Goal: Information Seeking & Learning: Find specific page/section

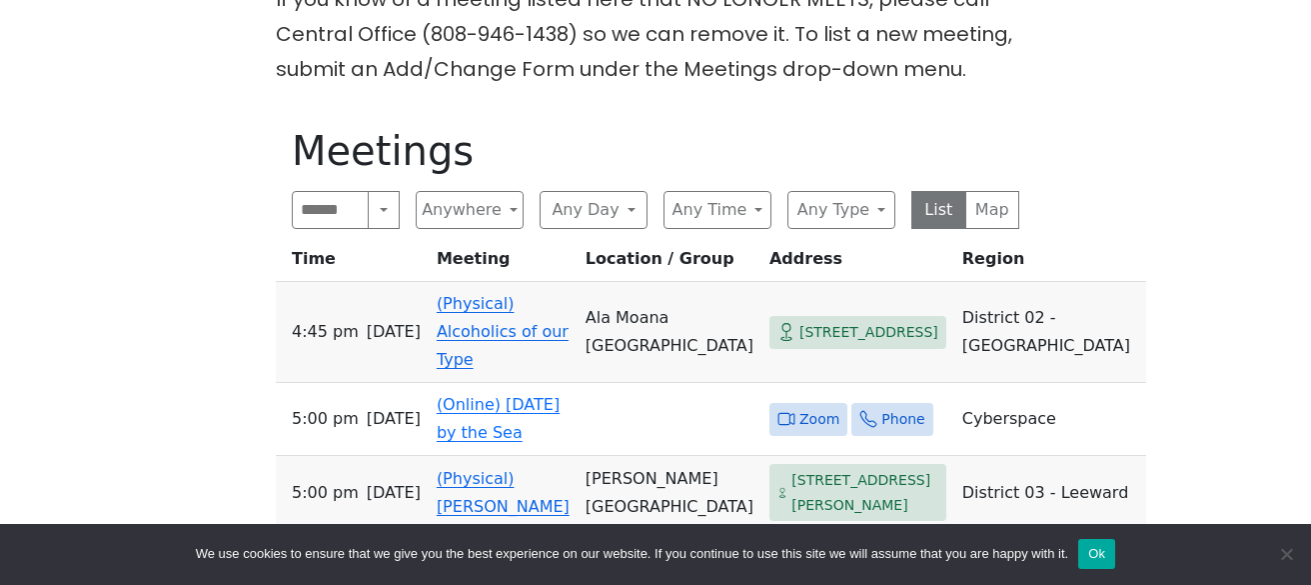
scroll to position [579, 0]
click at [382, 214] on button "Search" at bounding box center [384, 209] width 32 height 38
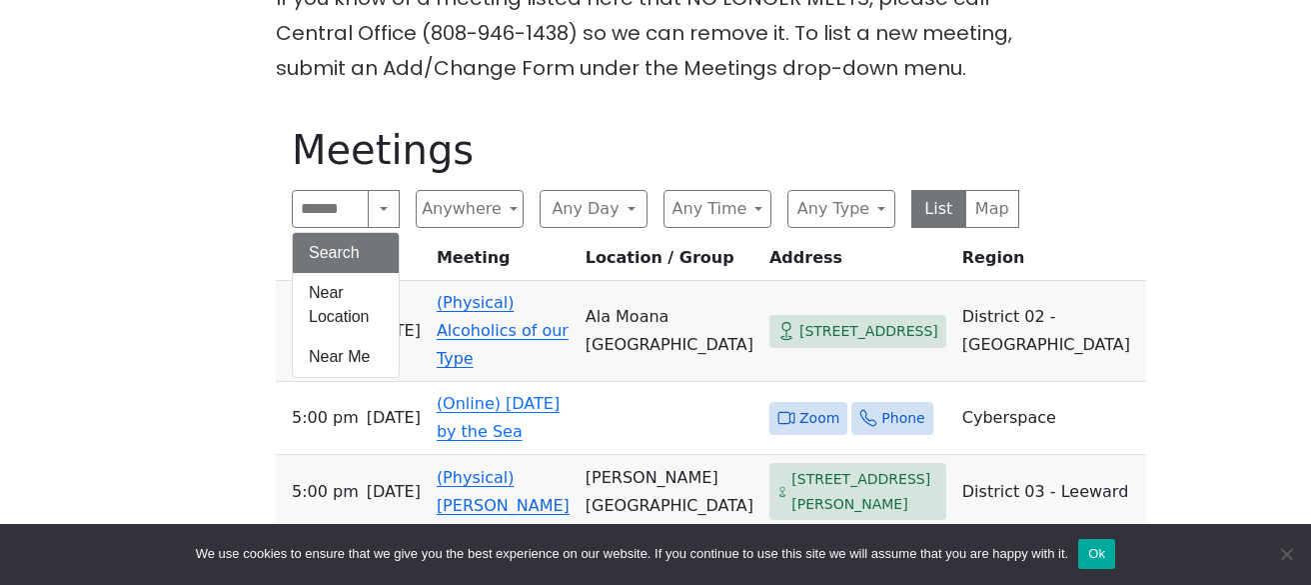
click at [358, 243] on button "Search" at bounding box center [346, 253] width 106 height 40
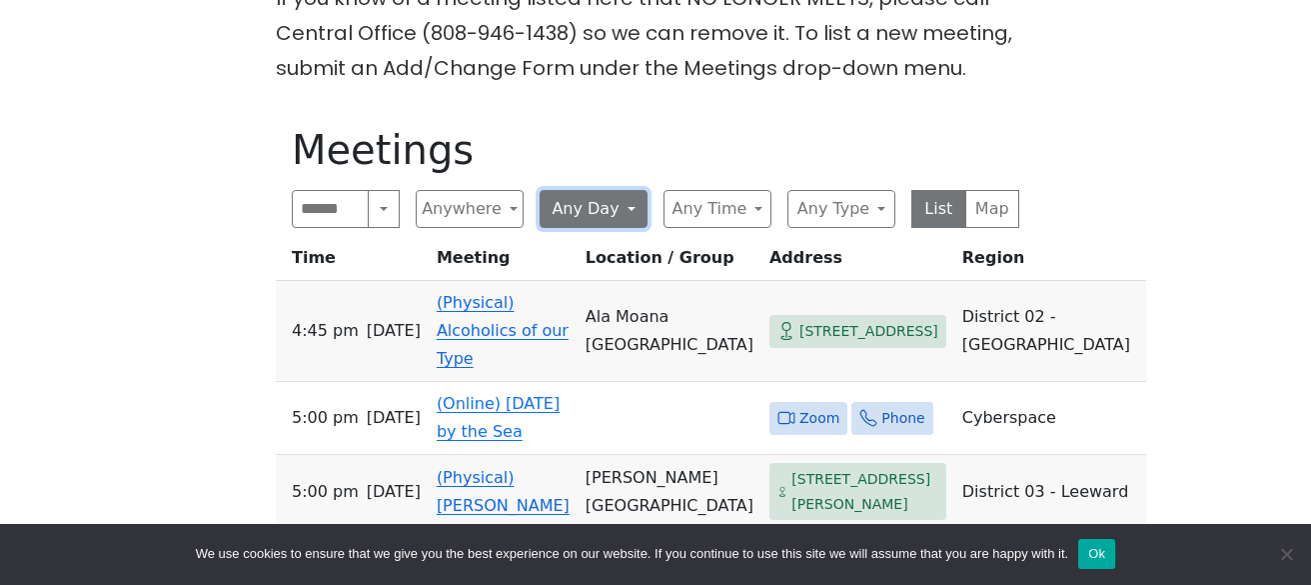
click at [618, 214] on button "Any Day" at bounding box center [594, 209] width 108 height 38
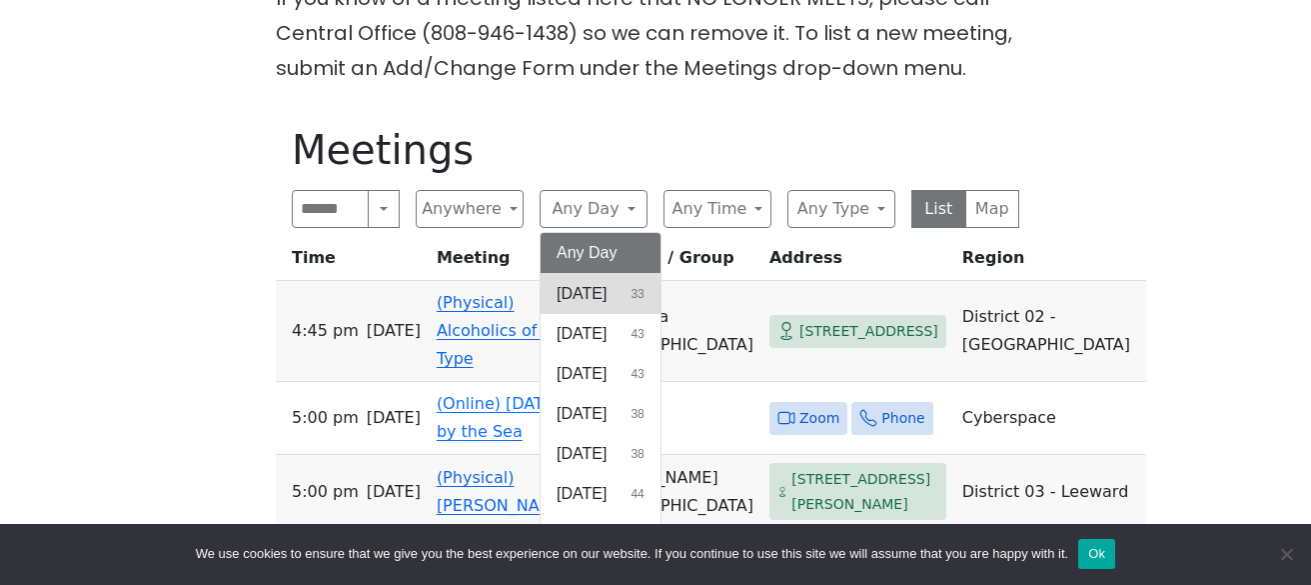
click at [604, 299] on span "[DATE]" at bounding box center [582, 294] width 50 height 24
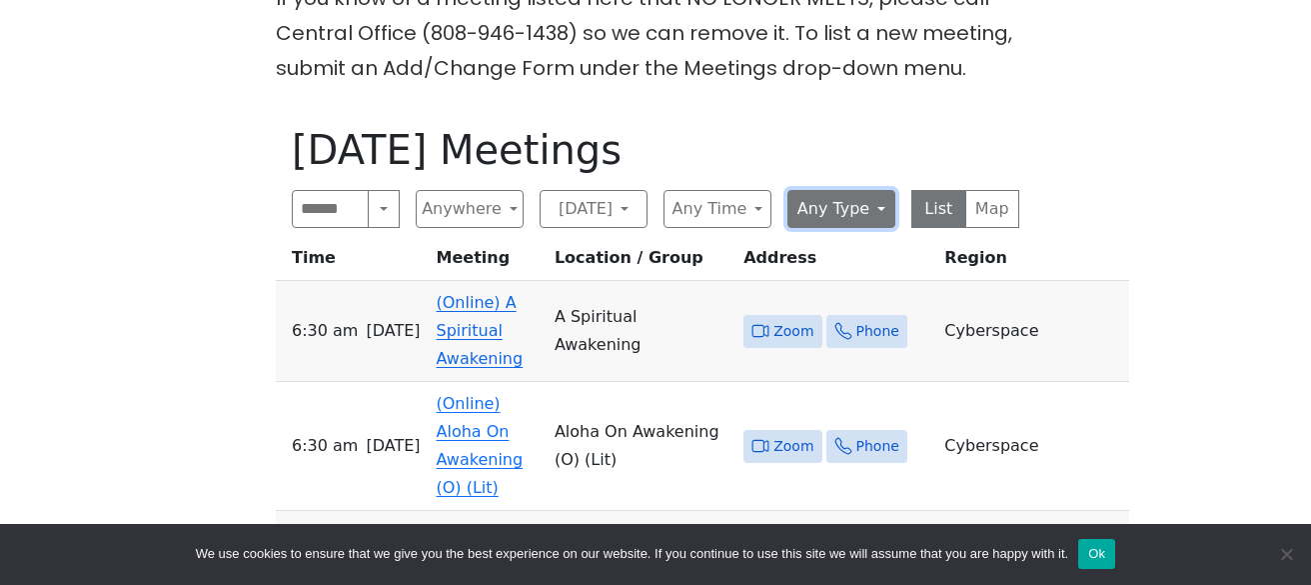
click at [853, 215] on button "Any Type" at bounding box center [842, 209] width 108 height 38
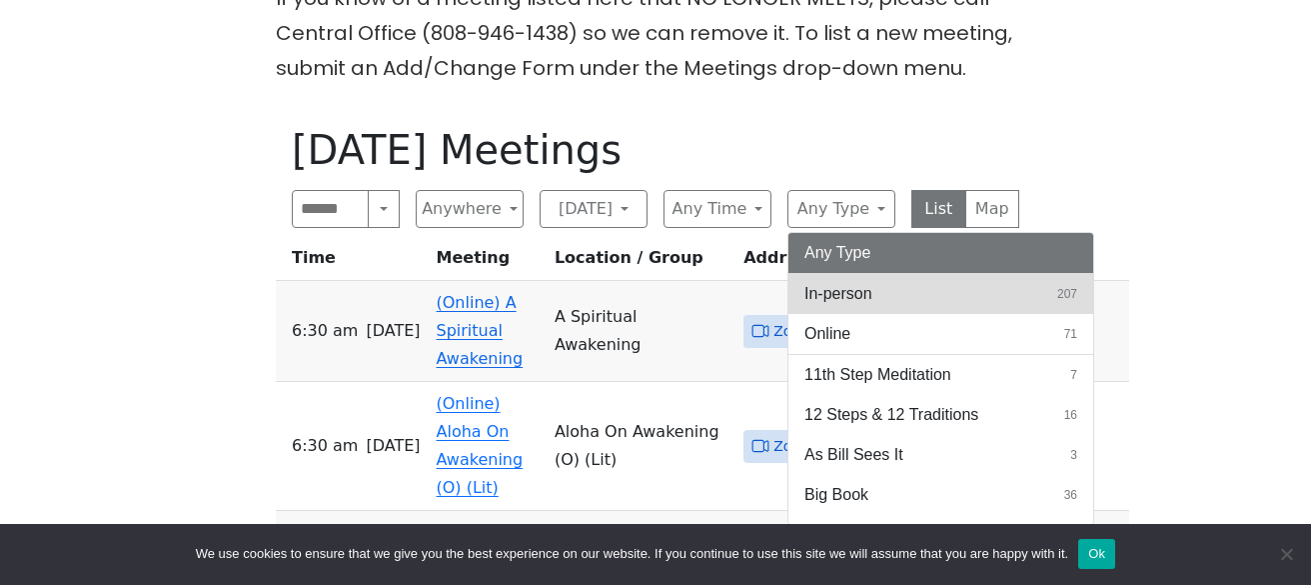
click at [849, 288] on span "In-person" at bounding box center [839, 294] width 68 height 24
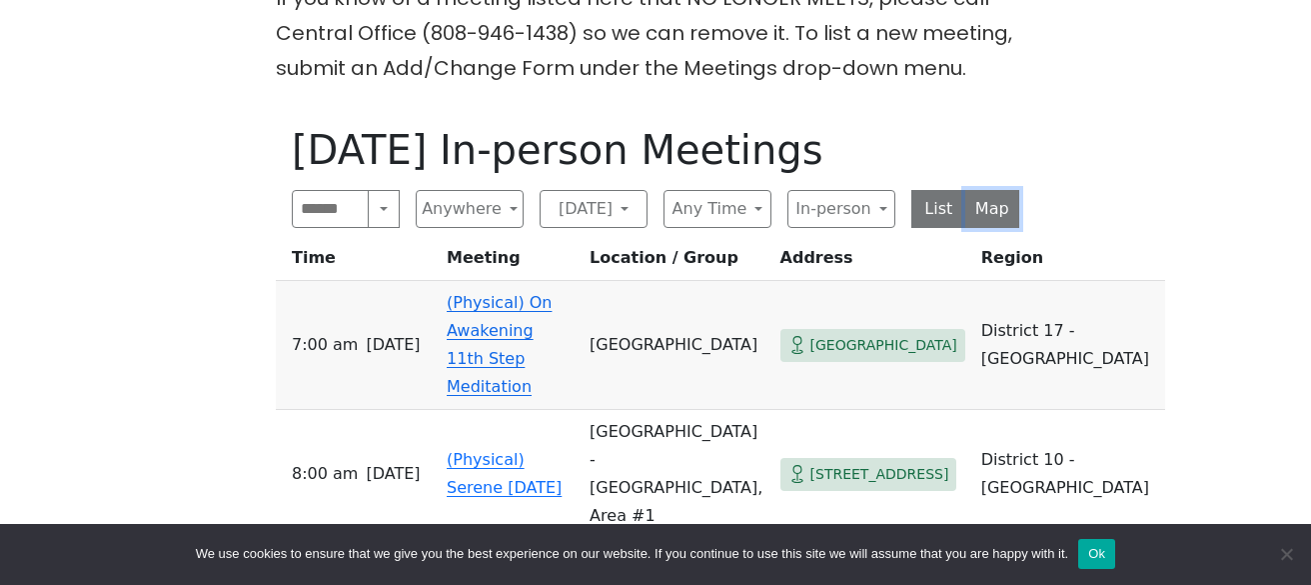
click at [1005, 217] on button "Map" at bounding box center [992, 209] width 55 height 38
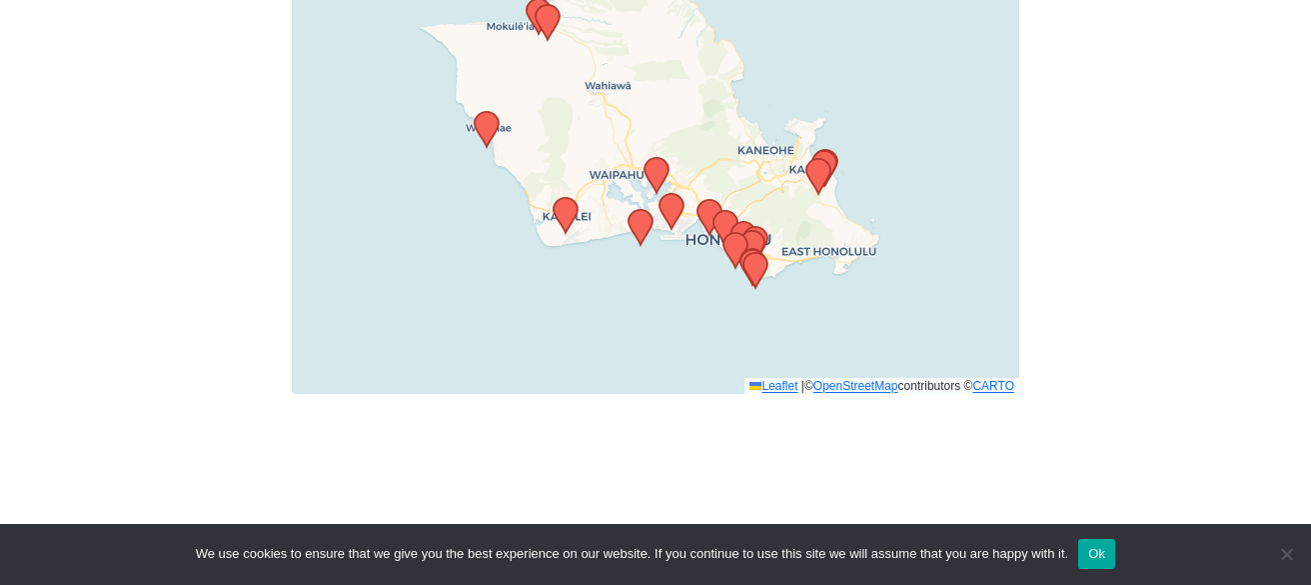
scroll to position [925, 0]
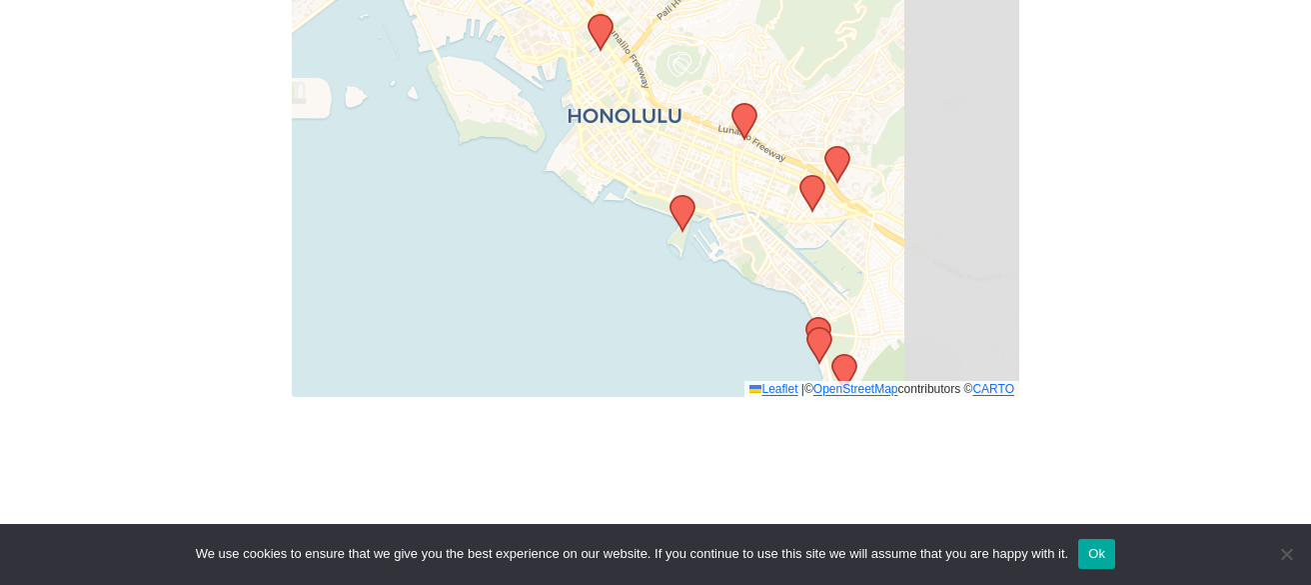
drag, startPoint x: 836, startPoint y: 252, endPoint x: 627, endPoint y: 138, distance: 237.9
click at [630, 140] on div "Leaflet | © OpenStreetMap contributors © CARTO" at bounding box center [656, 147] width 728 height 500
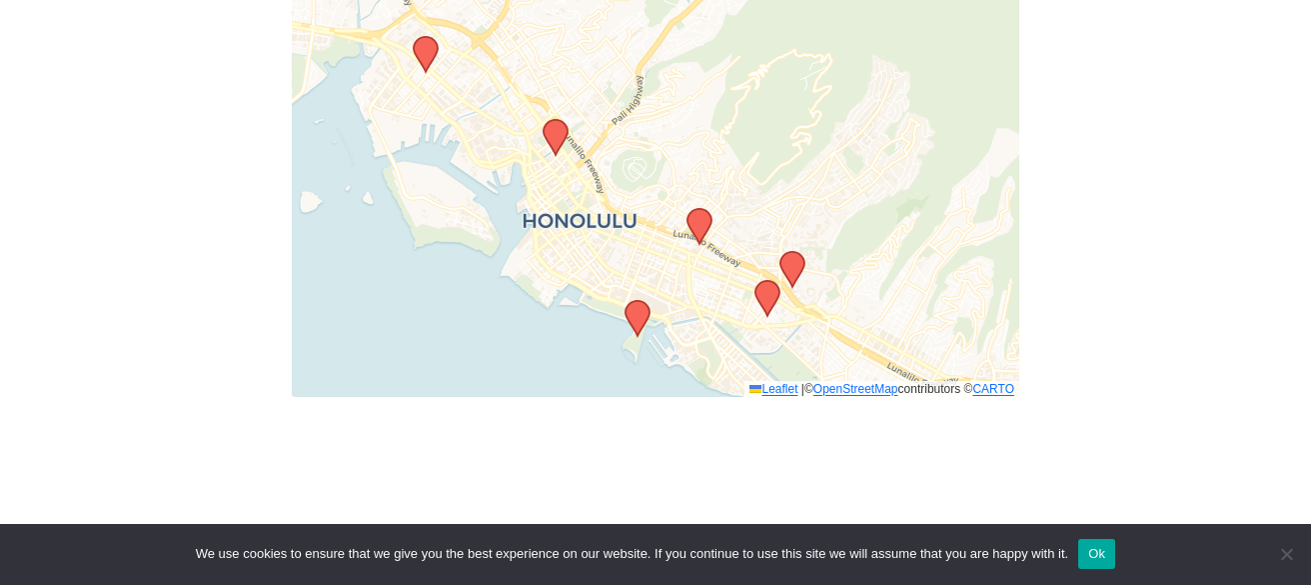
click at [642, 313] on icon at bounding box center [638, 318] width 24 height 35
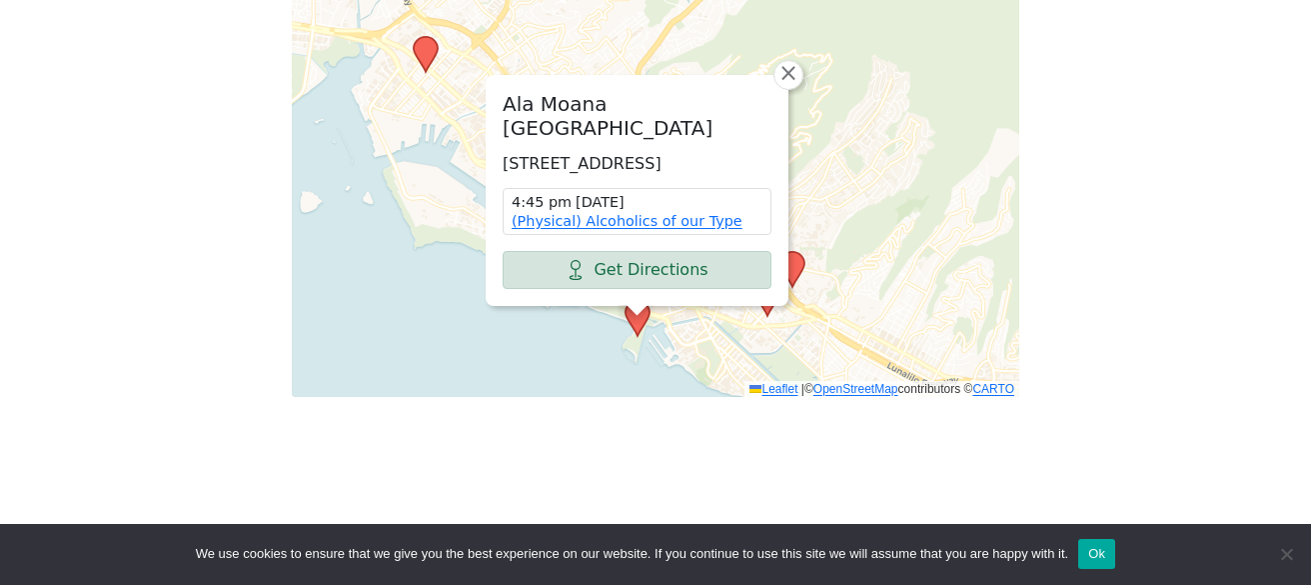
click at [1150, 321] on div "If you know of a meeting listed here that NO LONGER MEETS, please call Central …" at bounding box center [656, 35] width 1180 height 803
click at [220, 268] on div "If you know of a meeting listed here that NO LONGER MEETS, please call Central …" at bounding box center [656, 35] width 1180 height 803
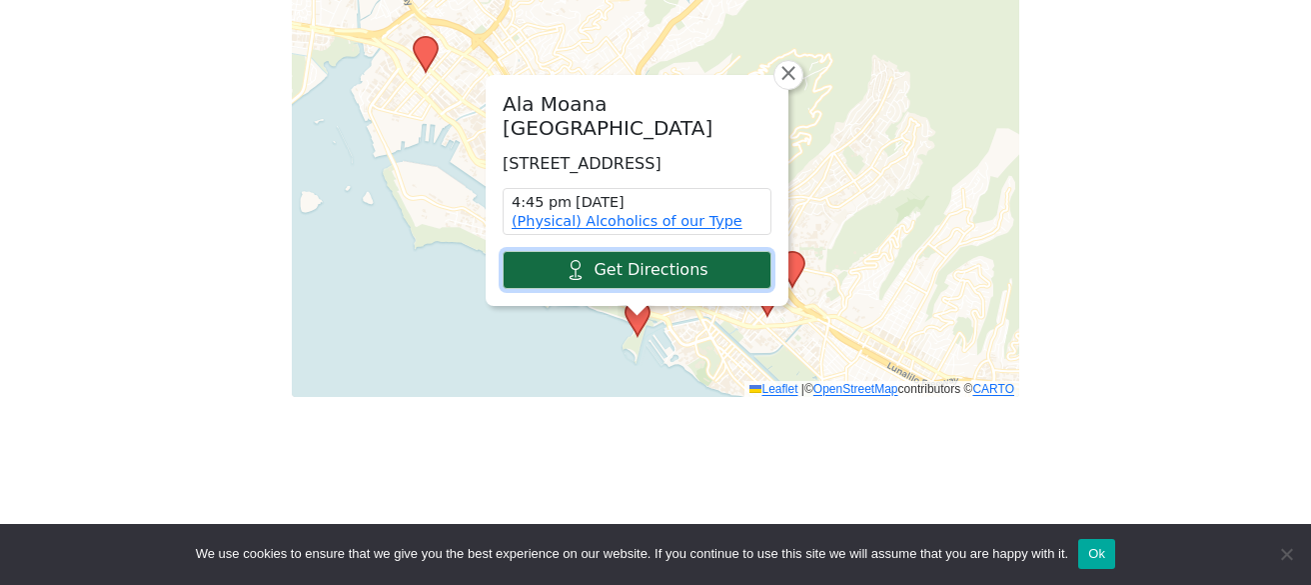
click at [630, 268] on link "Get Directions" at bounding box center [637, 270] width 269 height 38
